Goal: Task Accomplishment & Management: Complete application form

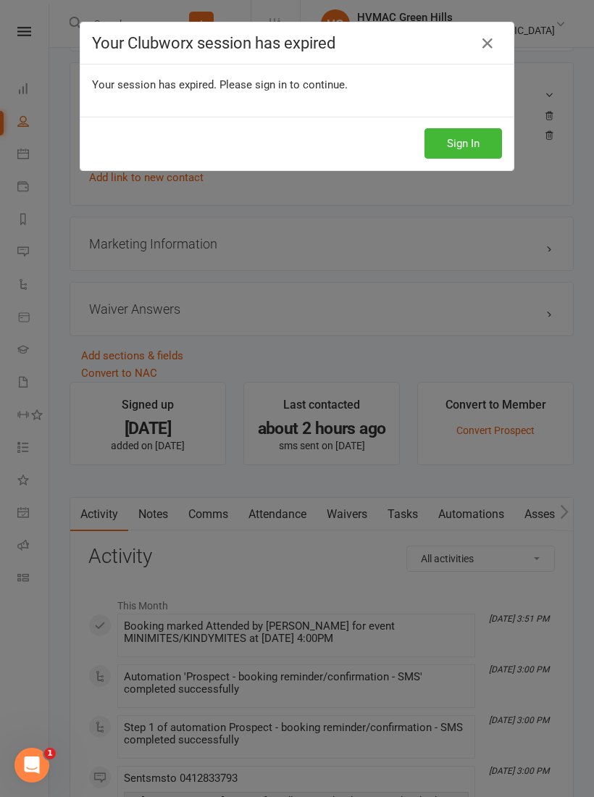
click at [472, 146] on button "Sign In" at bounding box center [464, 143] width 78 height 30
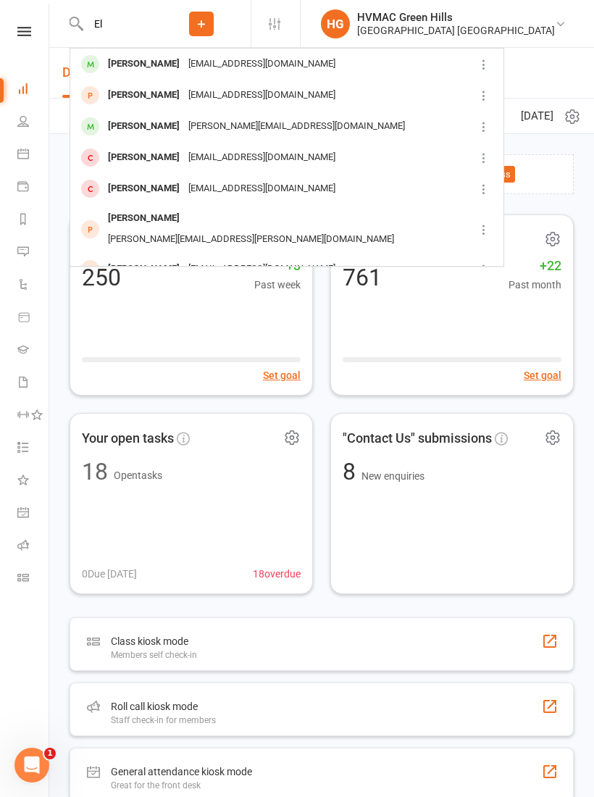
type input "E"
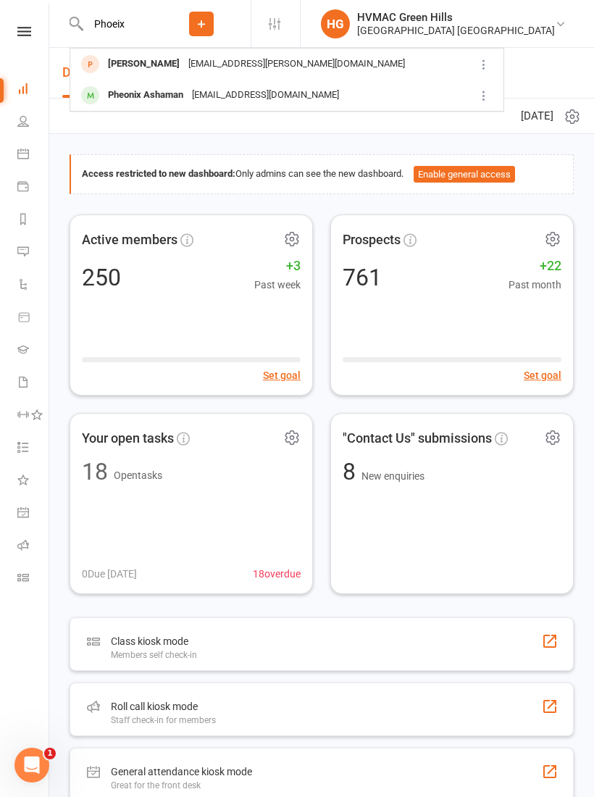
type input "Phoeix"
click at [156, 93] on div "Pheonix Ashaman" at bounding box center [146, 95] width 84 height 21
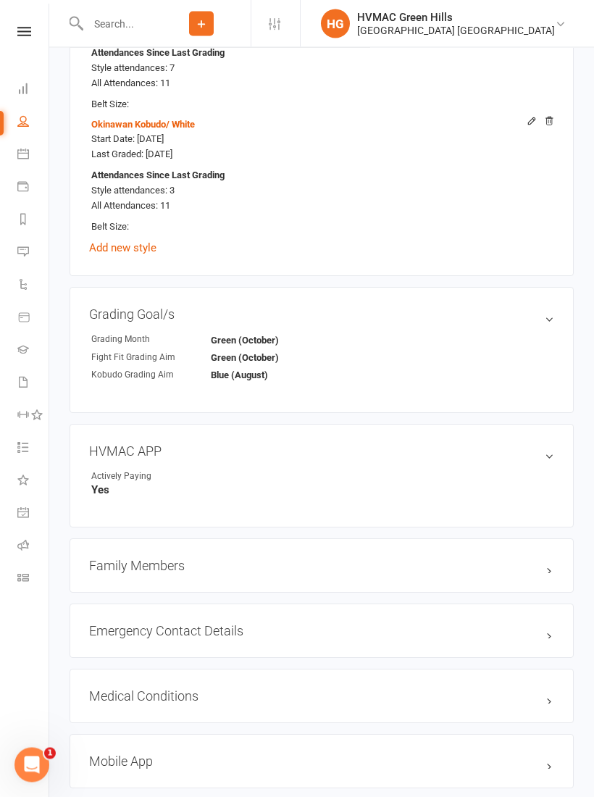
scroll to position [1197, 0]
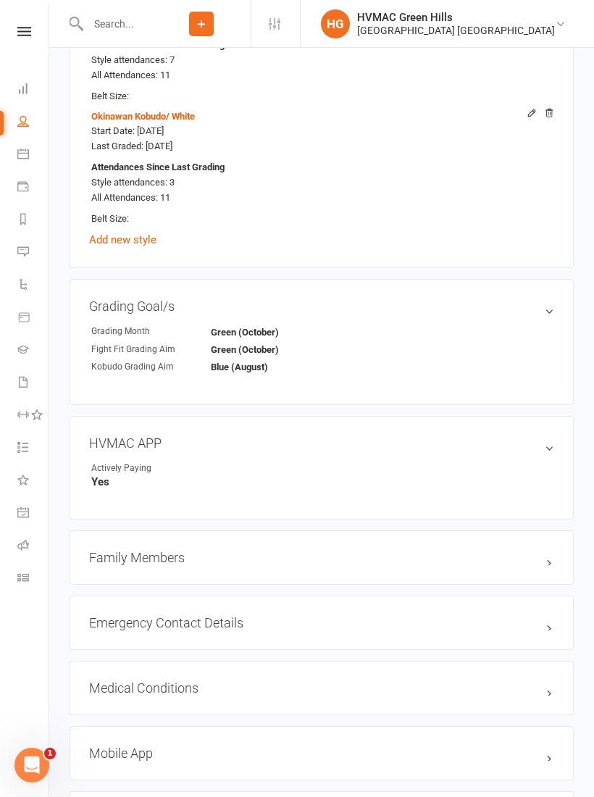
click at [229, 551] on h3 "Family Members" at bounding box center [321, 557] width 465 height 15
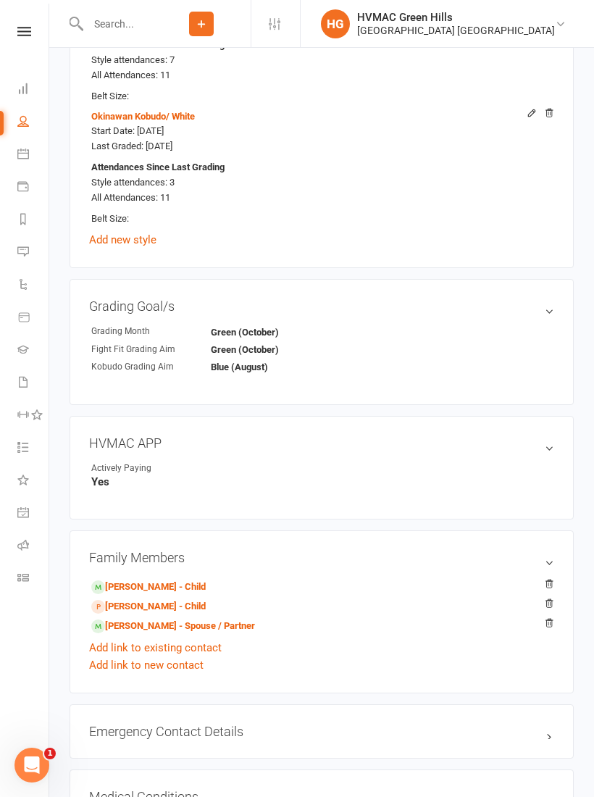
click at [147, 599] on link "[PERSON_NAME] - Child" at bounding box center [148, 606] width 114 height 15
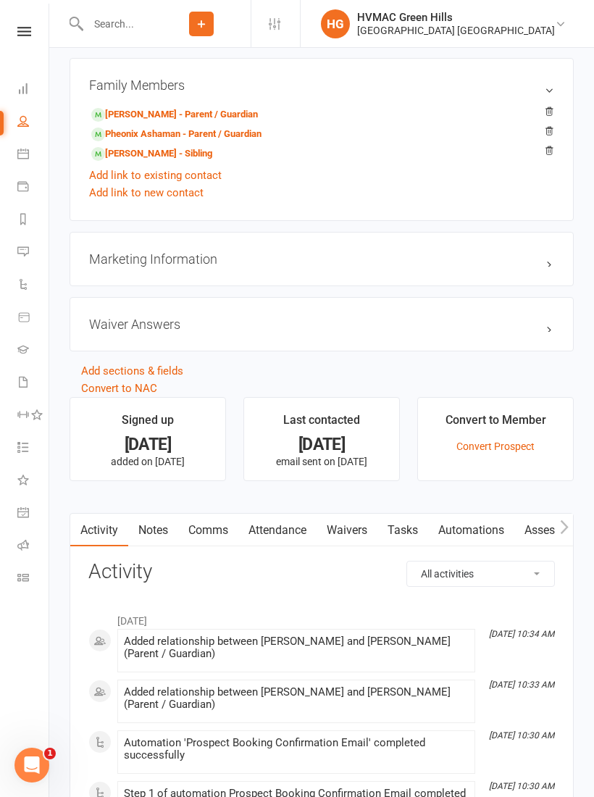
scroll to position [1016, 0]
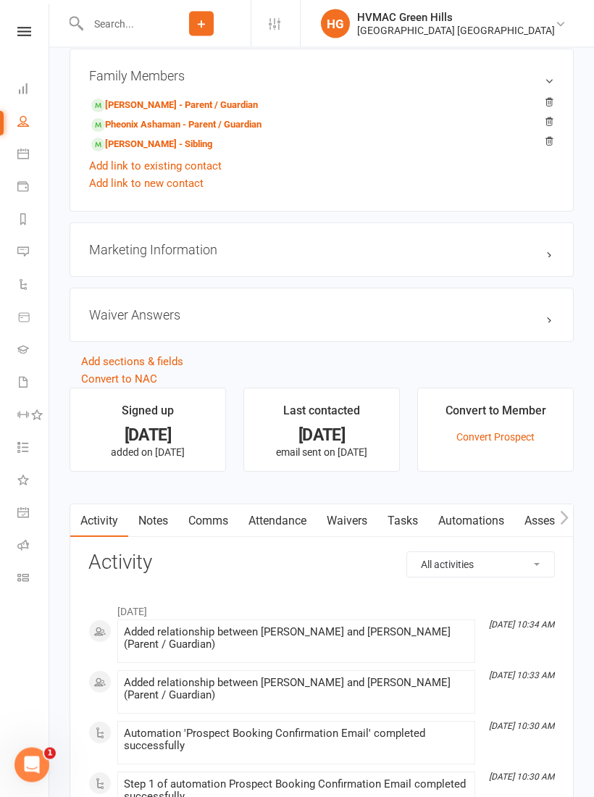
click at [348, 511] on link "Waivers" at bounding box center [347, 521] width 61 height 33
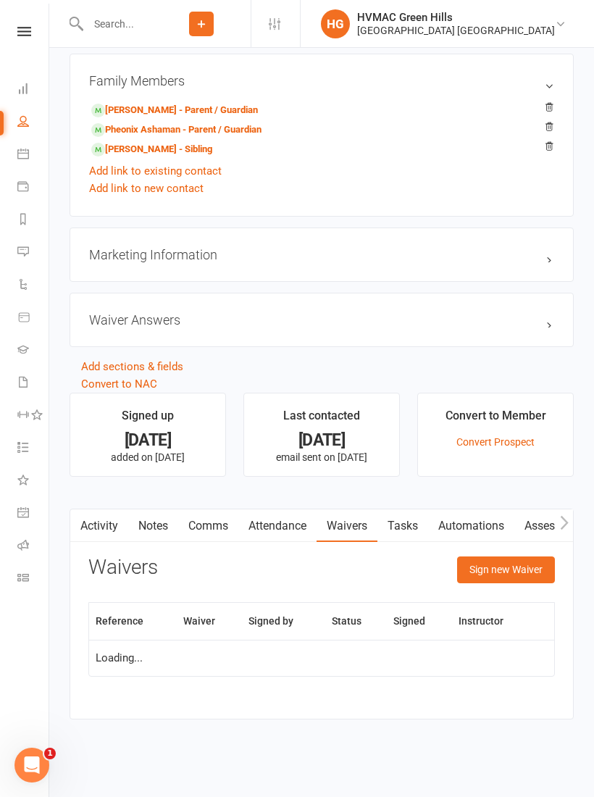
scroll to position [1019, 0]
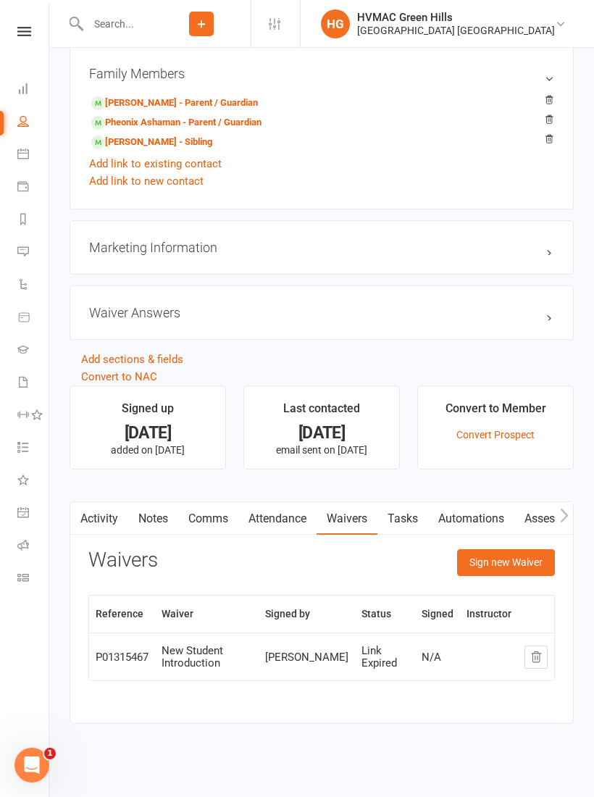
click at [506, 569] on button "Sign new Waiver" at bounding box center [506, 562] width 98 height 26
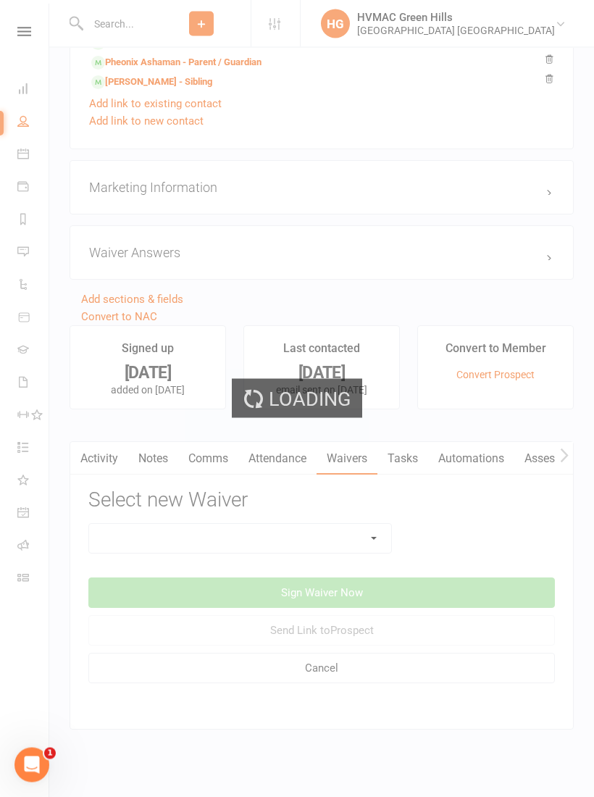
scroll to position [1100, 0]
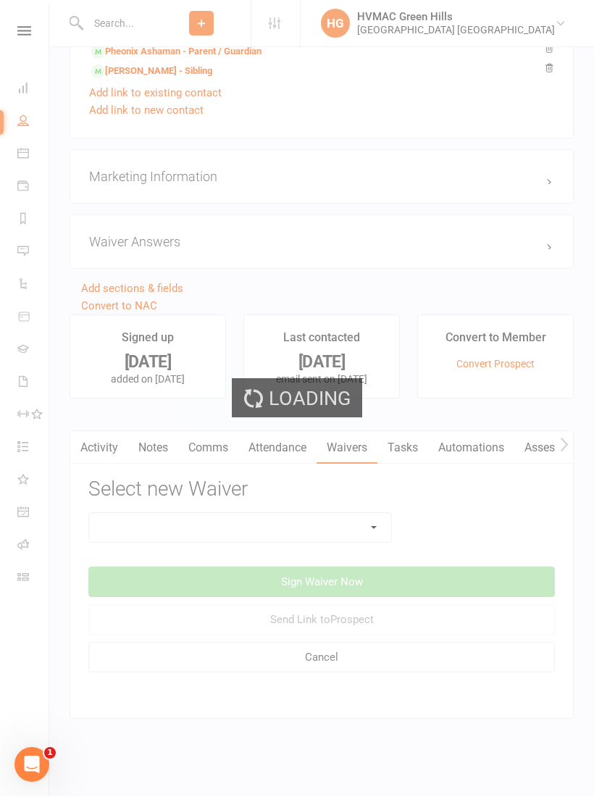
click at [359, 519] on div "Loading" at bounding box center [297, 398] width 594 height 797
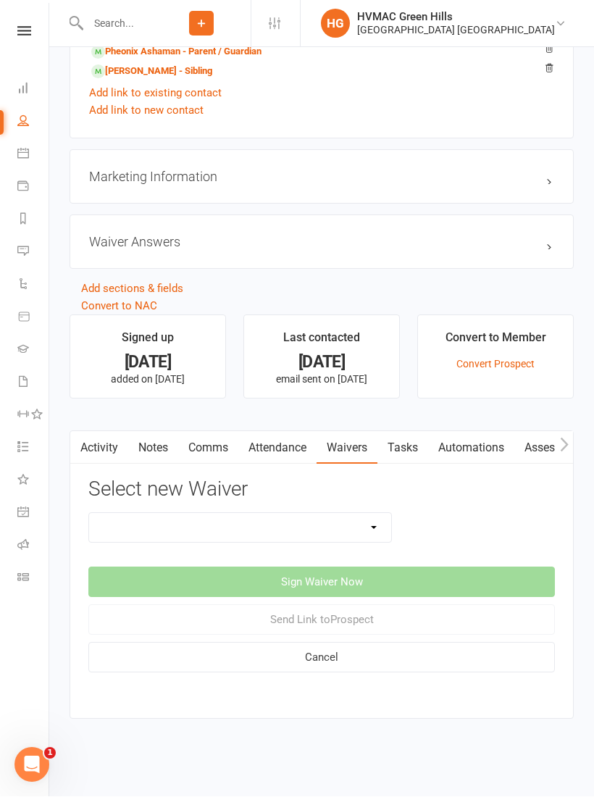
click at [372, 521] on select "8 Week Fitness Challenge Basic Membership Form Cancellation Form Dojo Transfer …" at bounding box center [240, 528] width 302 height 29
select select "12444"
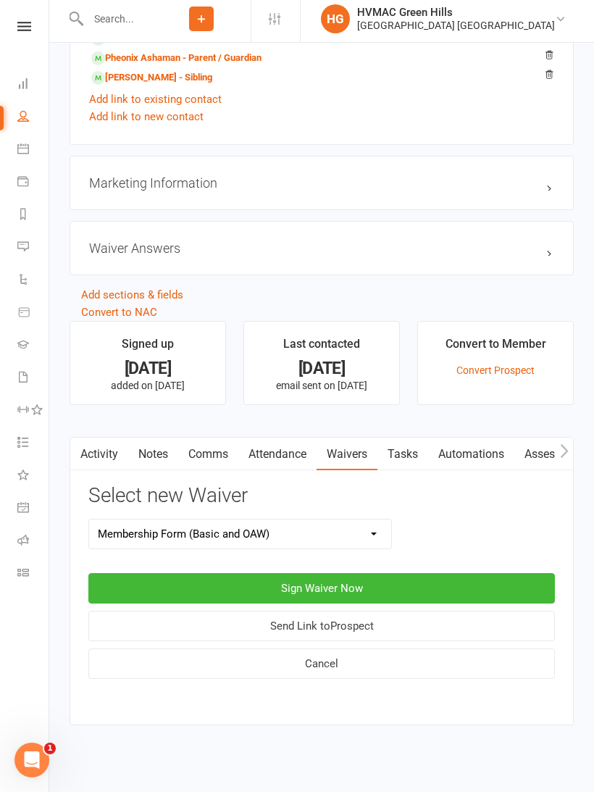
scroll to position [1076, 0]
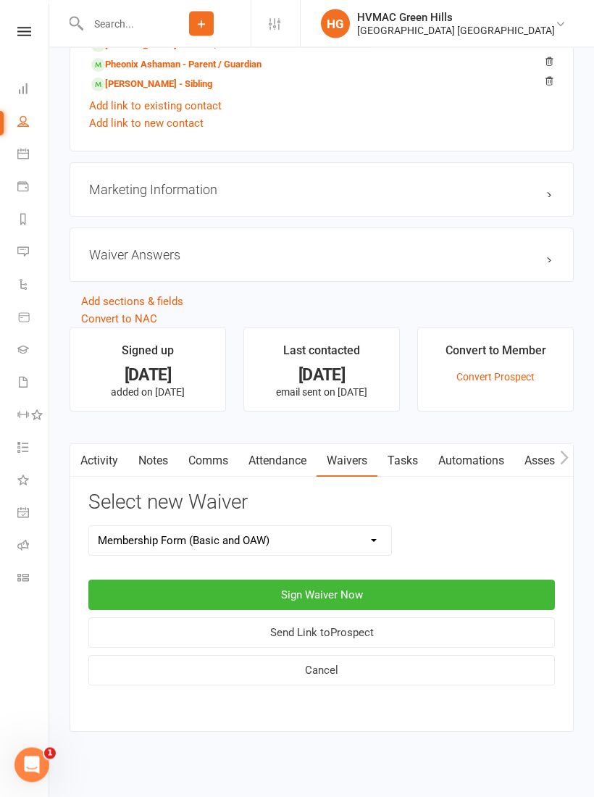
click at [382, 589] on button "Sign Waiver Now" at bounding box center [321, 595] width 467 height 30
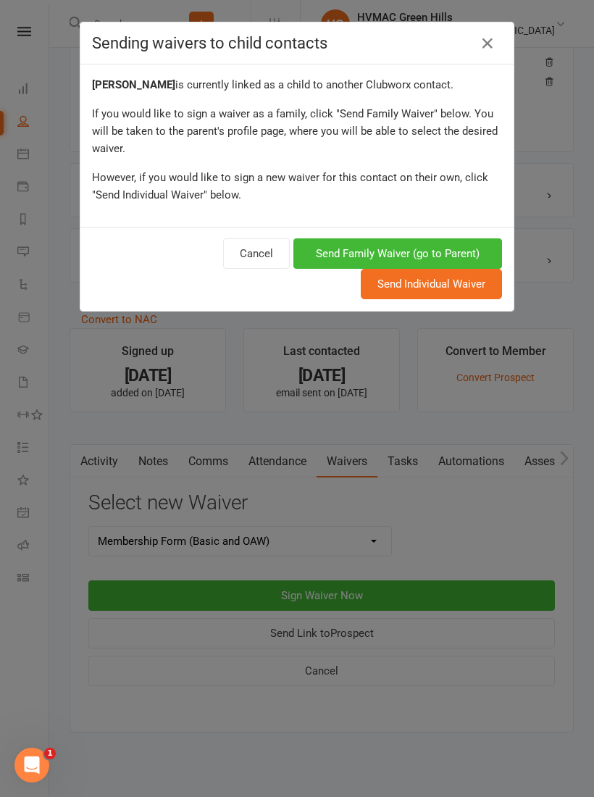
click at [424, 248] on button "Send Family Waiver (go to Parent)" at bounding box center [397, 253] width 209 height 30
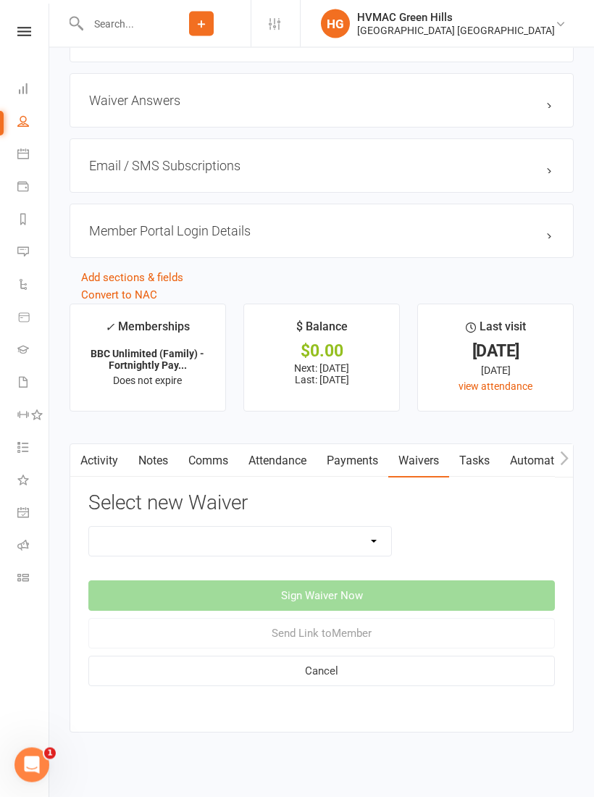
scroll to position [2010, 0]
click at [375, 543] on select "8 Week Fitness Challenge Basic Membership Form Cancellation Form Dojo Transfer …" at bounding box center [240, 541] width 302 height 29
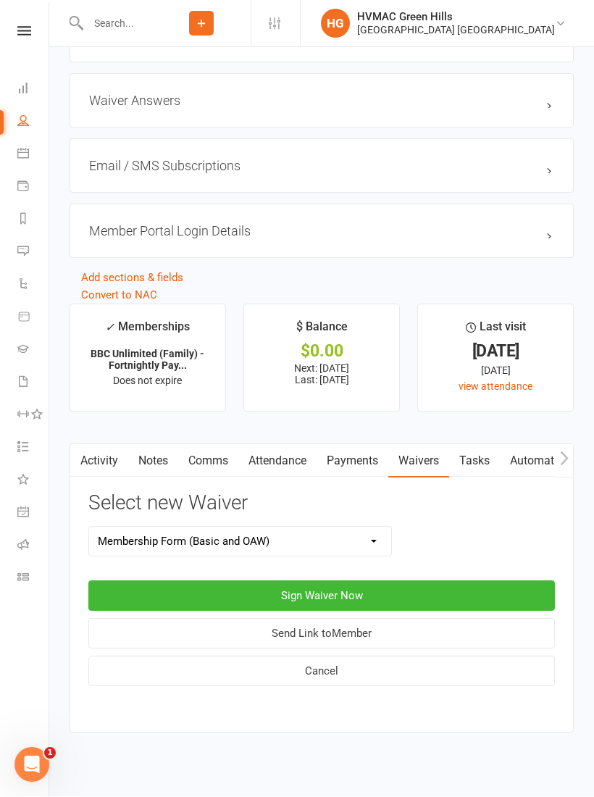
click at [372, 541] on select "8 Week Fitness Challenge Basic Membership Form Cancellation Form Dojo Transfer …" at bounding box center [240, 541] width 302 height 29
select select "12452"
click at [377, 590] on button "Sign Waiver Now" at bounding box center [321, 596] width 467 height 30
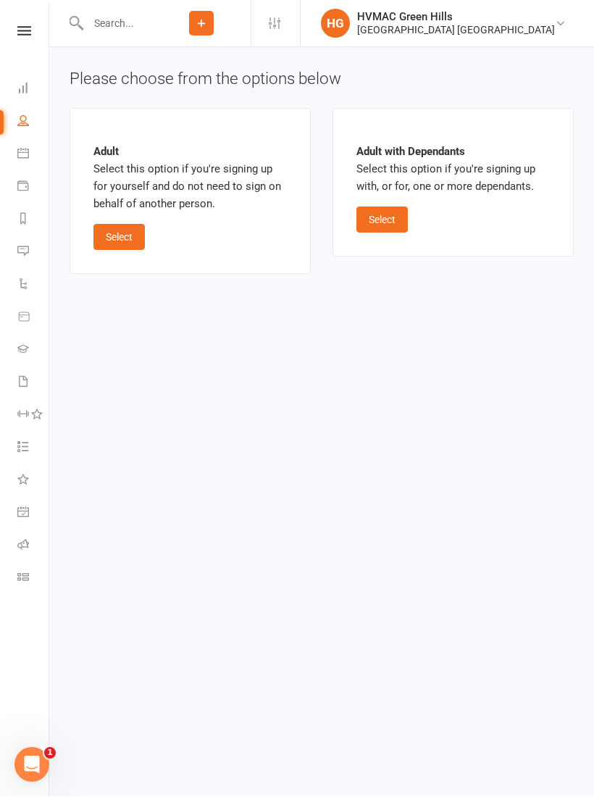
click at [383, 230] on button "Select" at bounding box center [381, 220] width 51 height 26
select select "02"
select select "2029"
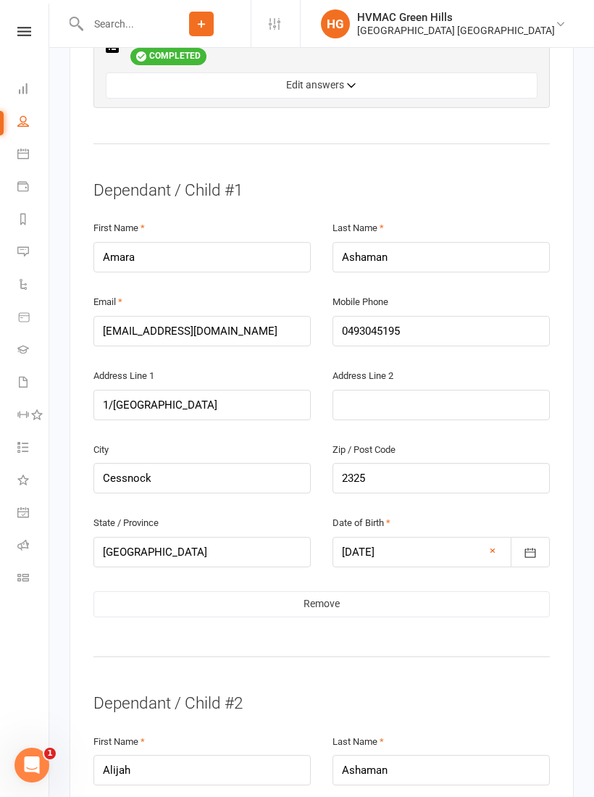
scroll to position [1050, 0]
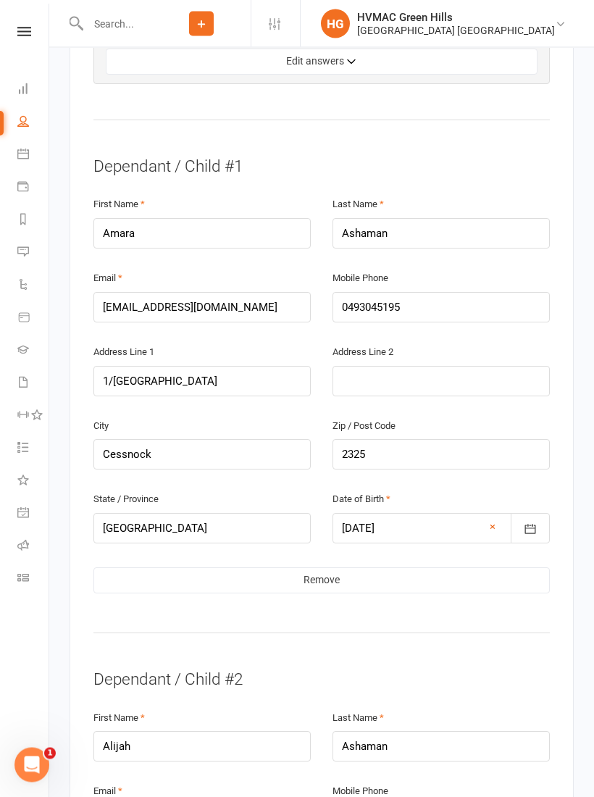
click at [348, 568] on link "Remove" at bounding box center [321, 581] width 456 height 26
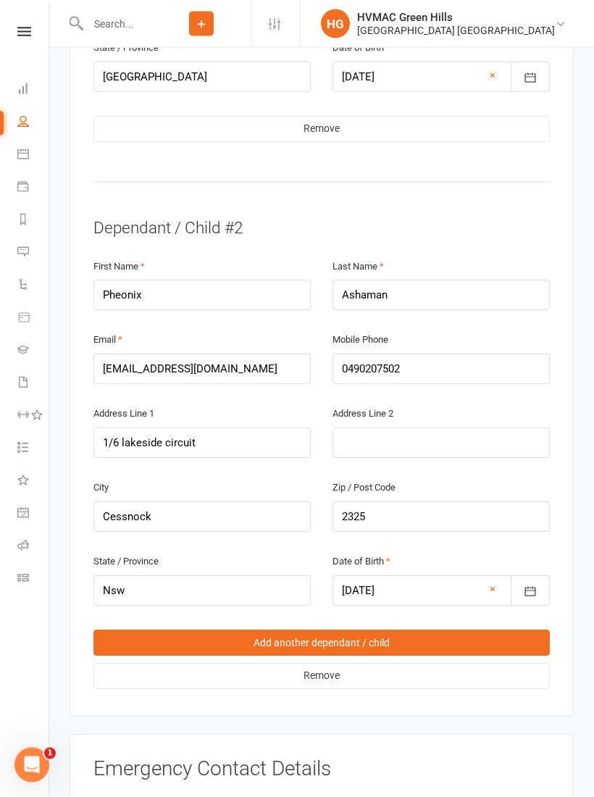
scroll to position [1519, 0]
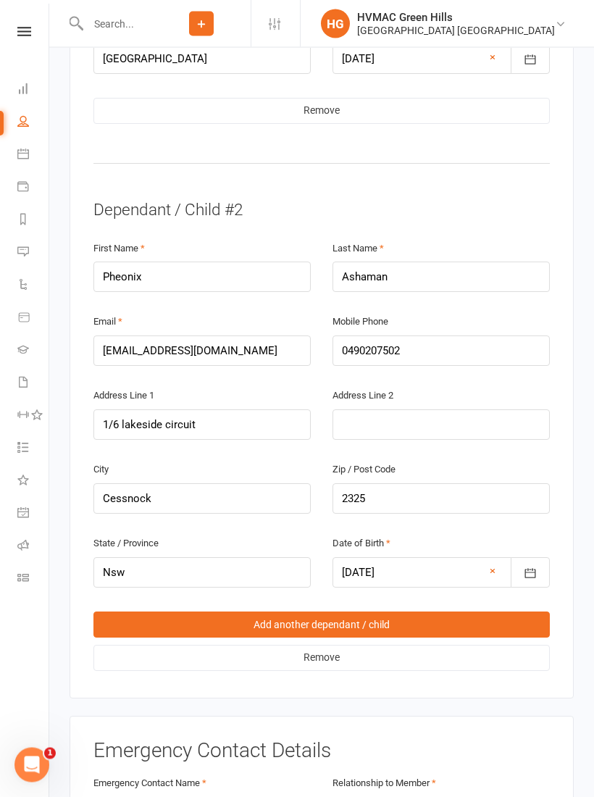
click at [338, 645] on link "Remove" at bounding box center [321, 658] width 456 height 26
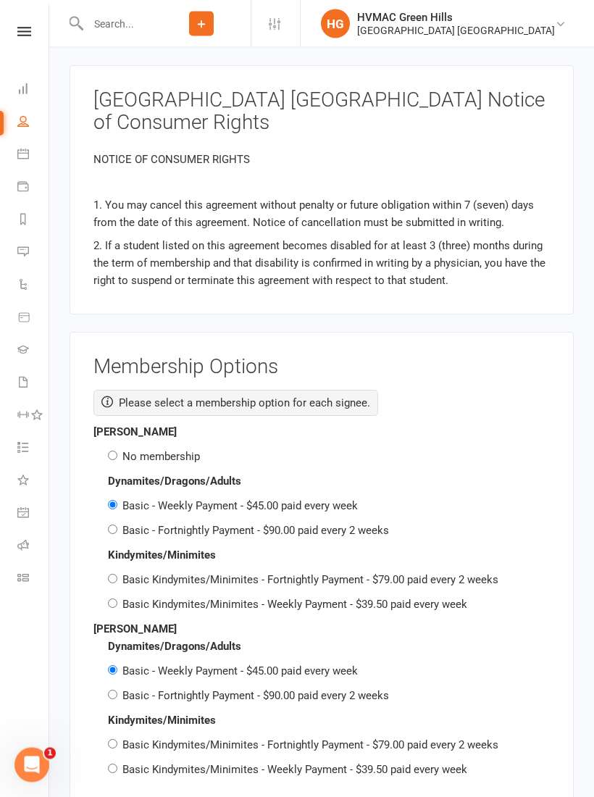
scroll to position [2247, 0]
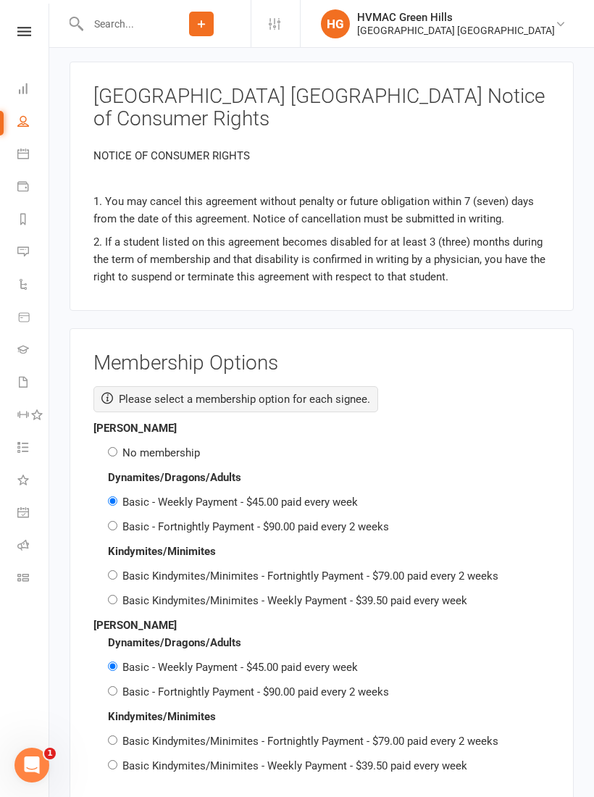
click at [117, 447] on input "No membership" at bounding box center [112, 451] width 9 height 9
radio input "true"
radio input "false"
click at [117, 686] on input "Basic - Fortnightly Payment - $90.00 paid every 2 weeks" at bounding box center [112, 690] width 9 height 9
radio input "true"
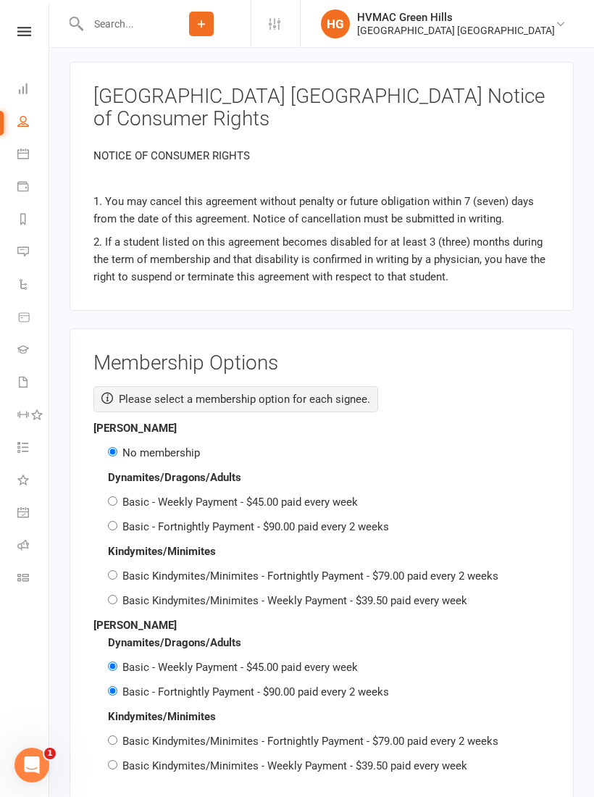
radio input "false"
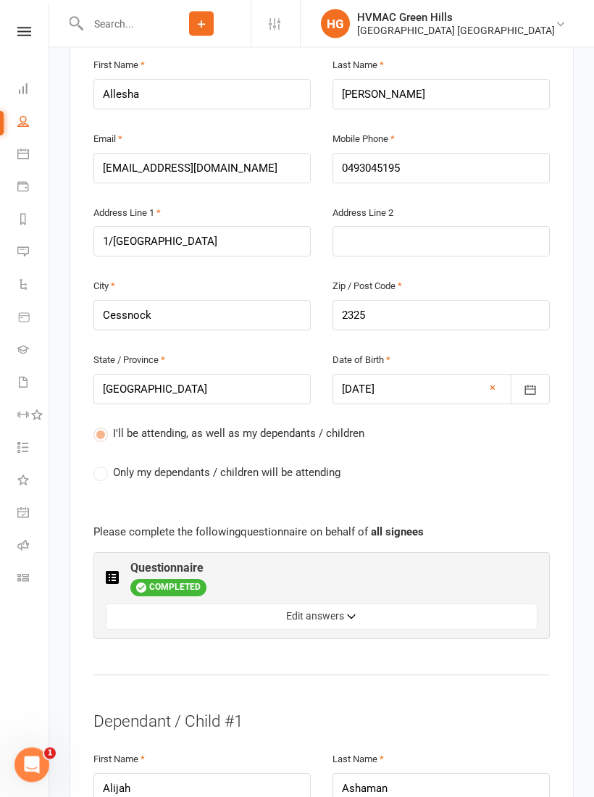
scroll to position [0, 0]
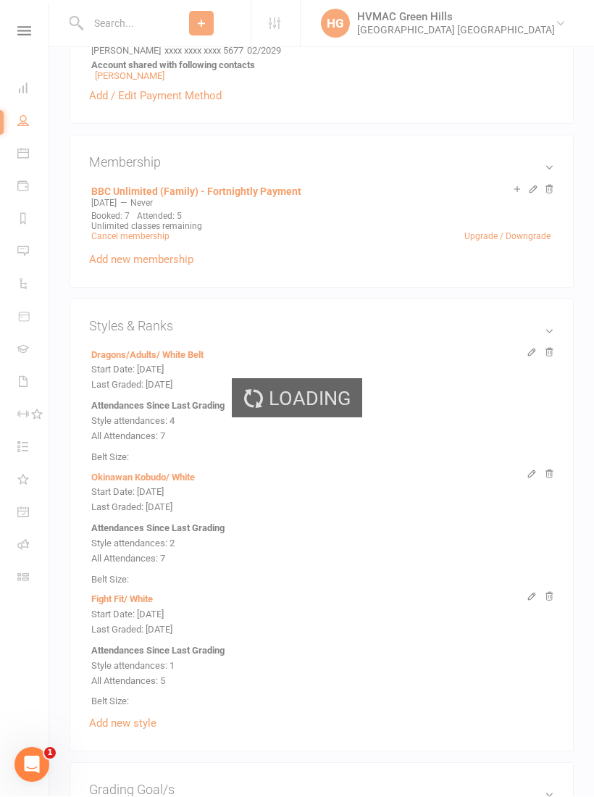
scroll to position [2034, 0]
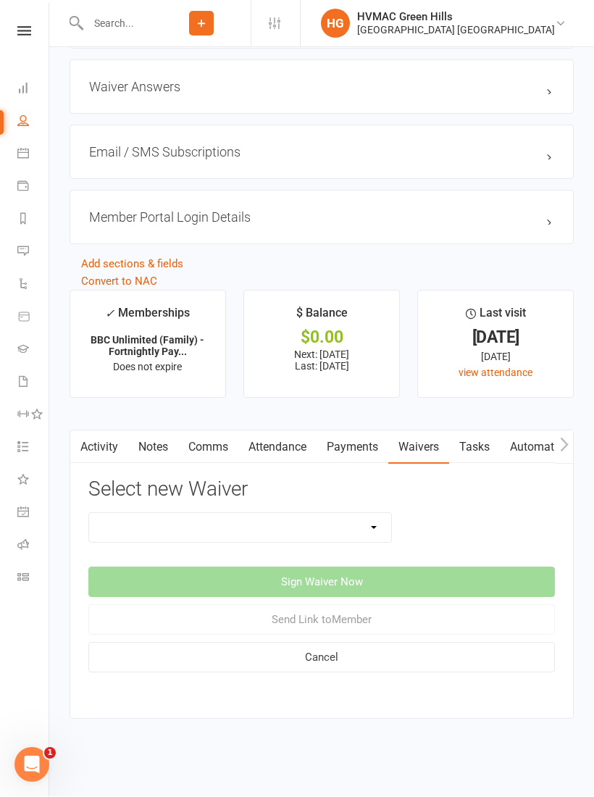
click at [367, 522] on select "8 Week Fitness Challenge Basic Membership Form Cancellation Form Dojo Transfer …" at bounding box center [240, 528] width 302 height 29
select select "13673"
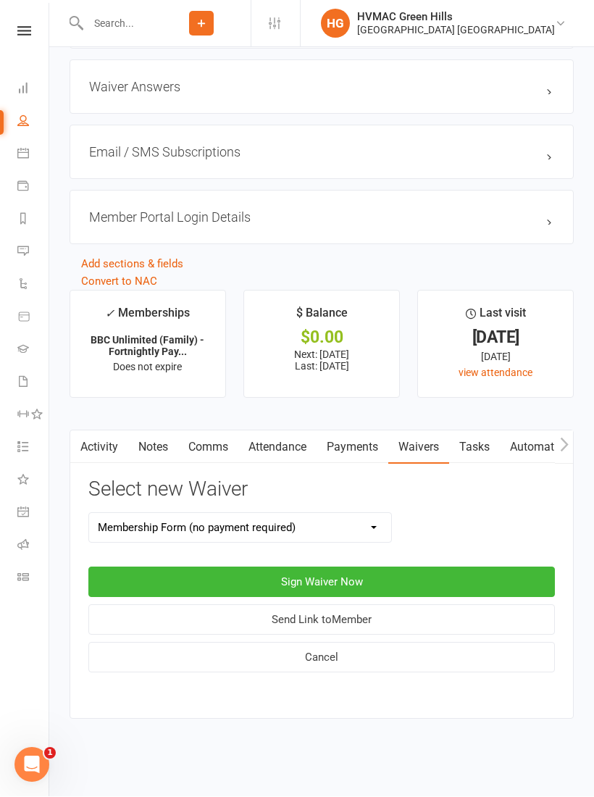
click at [375, 569] on button "Sign Waiver Now" at bounding box center [321, 582] width 467 height 30
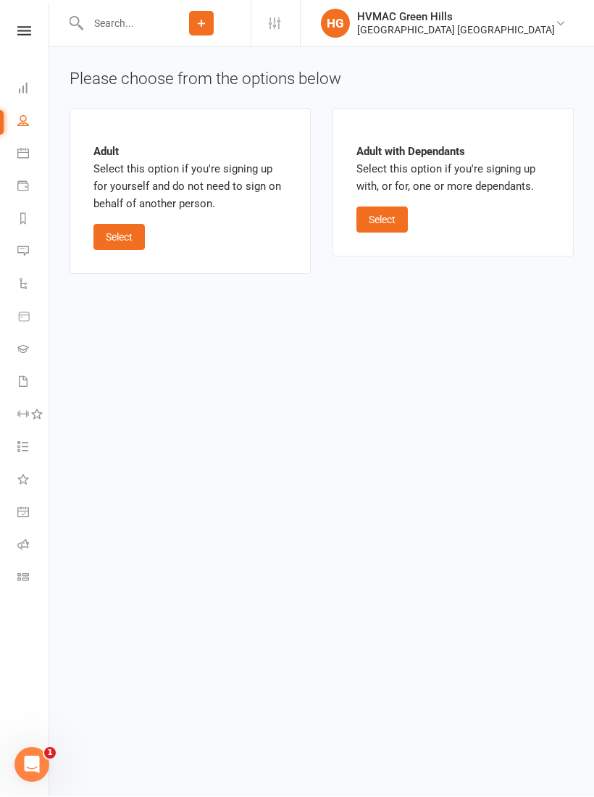
click at [393, 217] on button "Select" at bounding box center [381, 220] width 51 height 26
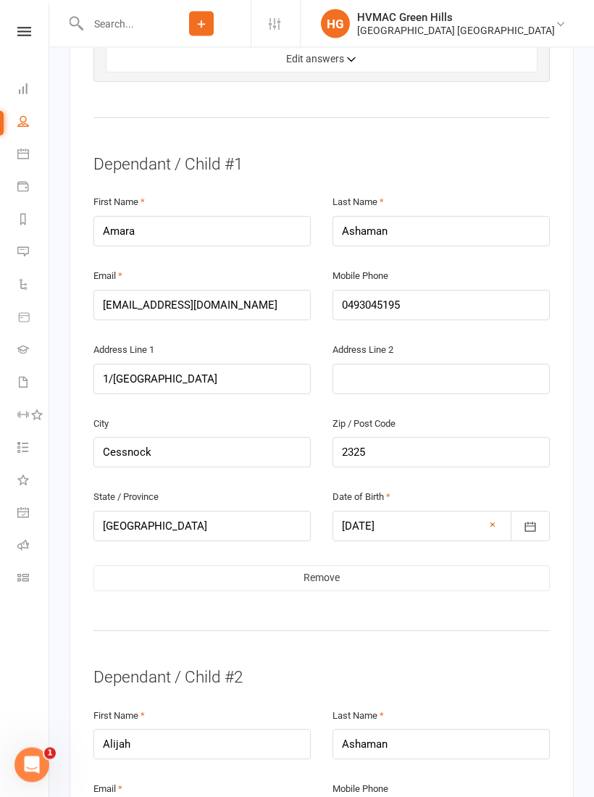
scroll to position [1061, 0]
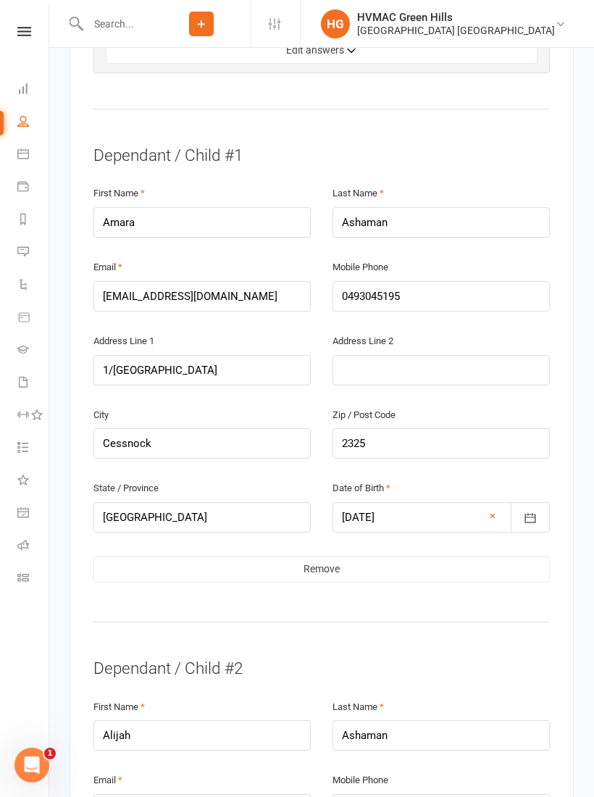
click at [380, 556] on link "Remove" at bounding box center [321, 569] width 456 height 26
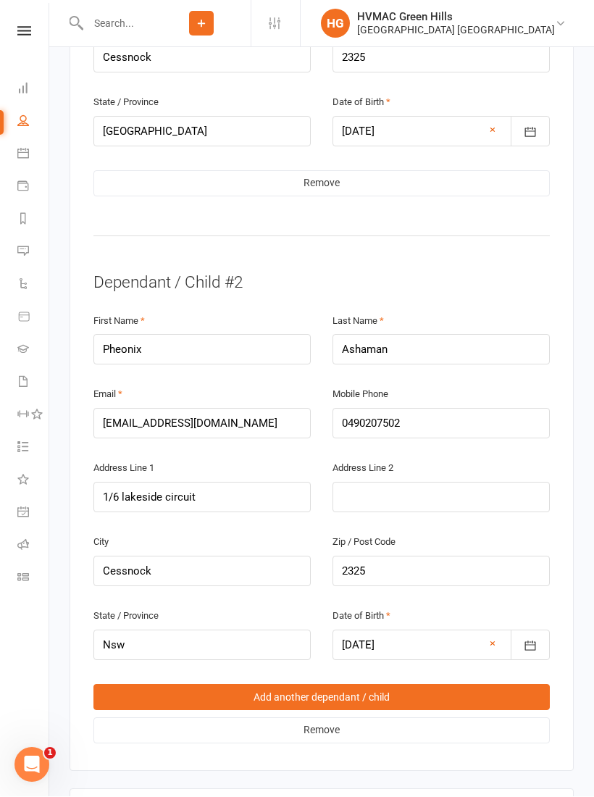
click at [349, 718] on link "Remove" at bounding box center [321, 731] width 456 height 26
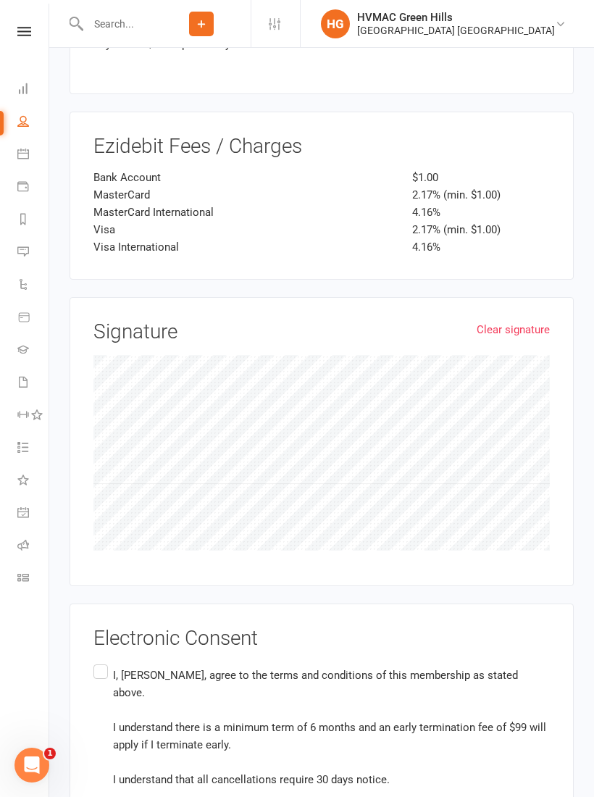
scroll to position [3472, 0]
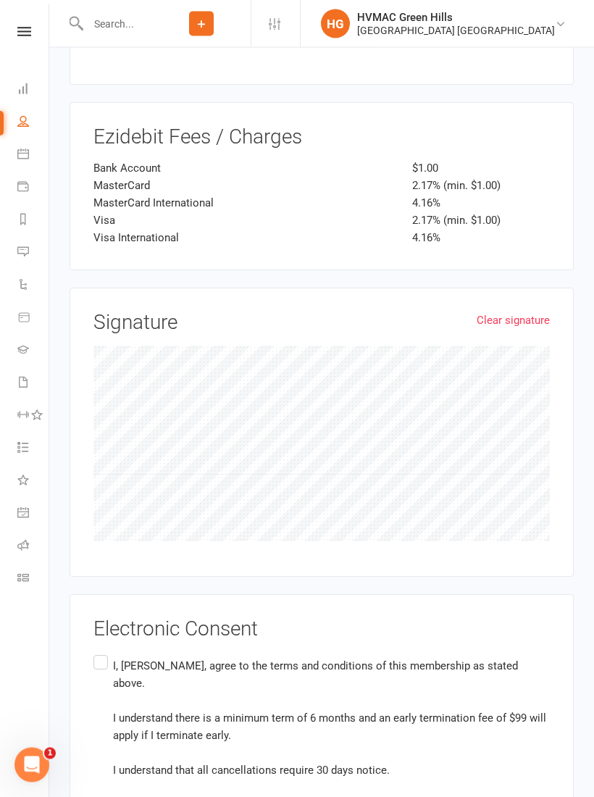
click at [99, 653] on label "I, [PERSON_NAME], agree to the terms and conditions of this membership as state…" at bounding box center [321, 745] width 456 height 185
click at [99, 653] on input "I, [PERSON_NAME], agree to the terms and conditions of this membership as state…" at bounding box center [97, 653] width 9 height 0
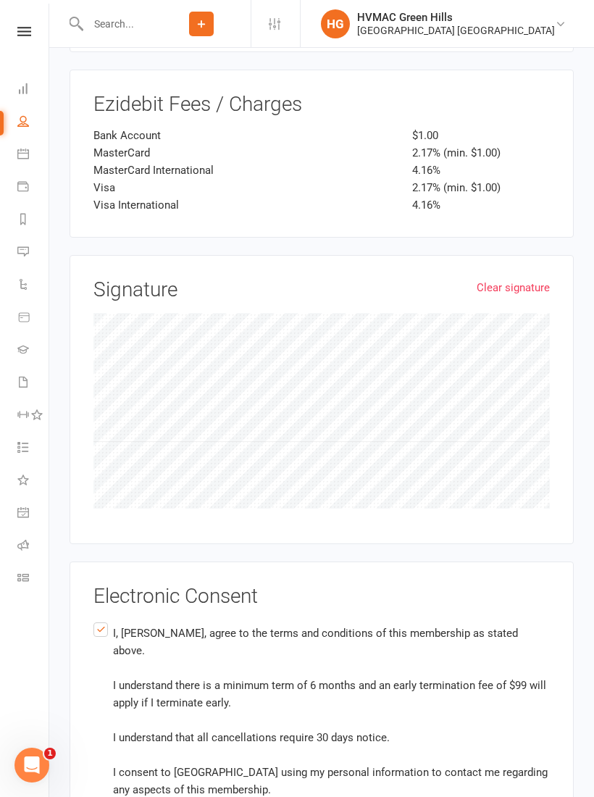
scroll to position [3534, 0]
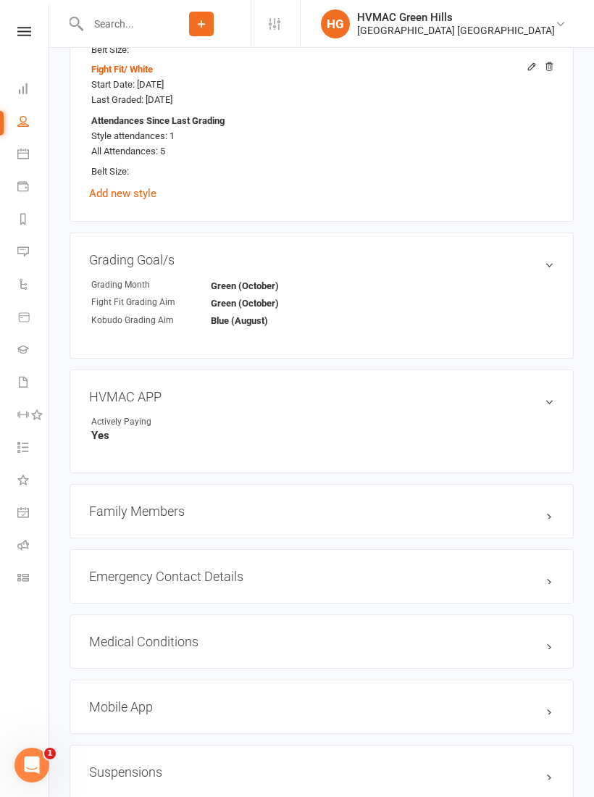
scroll to position [1211, 0]
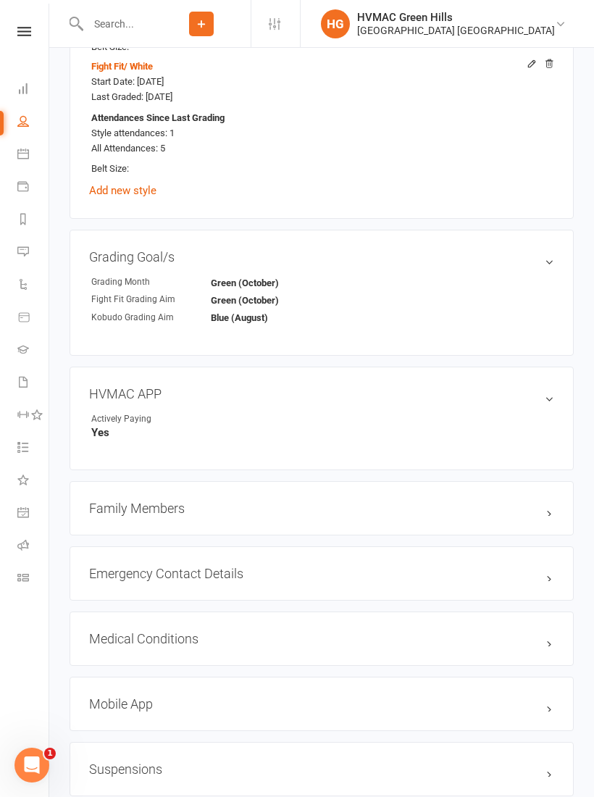
click at [129, 501] on h3 "Family Members" at bounding box center [321, 508] width 465 height 15
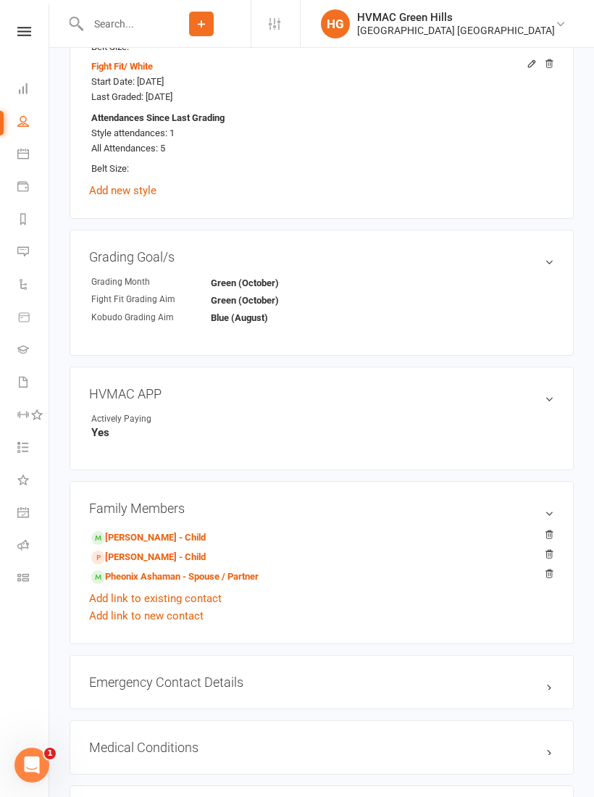
click at [122, 551] on link "[PERSON_NAME] - Child" at bounding box center [148, 557] width 114 height 15
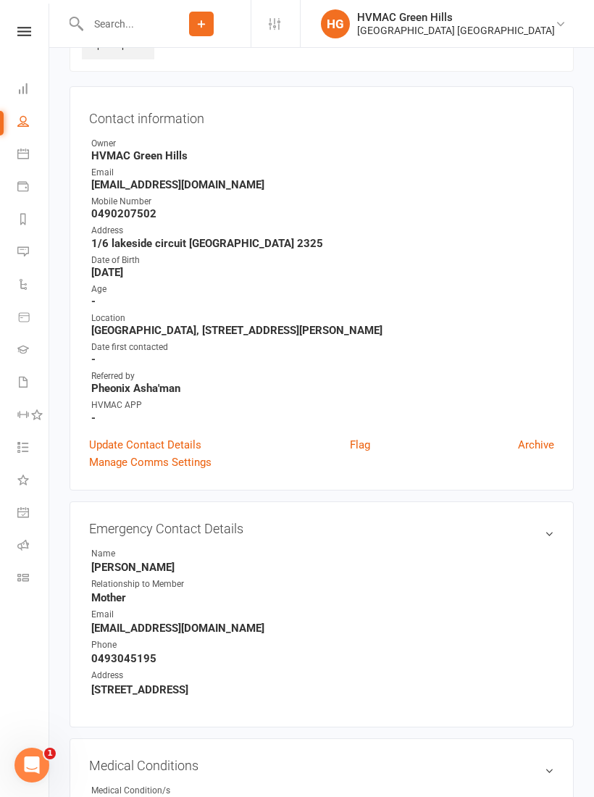
scroll to position [105, 0]
